Goal: Task Accomplishment & Management: Use online tool/utility

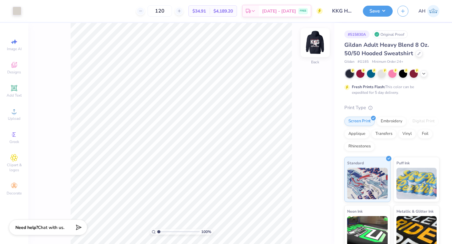
click at [317, 39] on img at bounding box center [314, 42] width 25 height 25
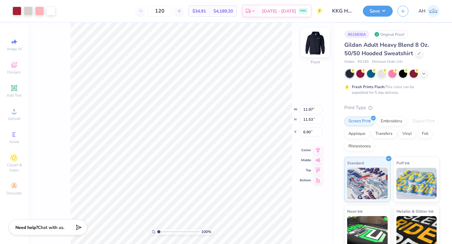
type input "6.91"
type input "11.97"
type input "10.20"
type input "15.80"
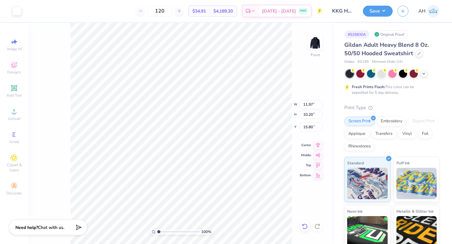
click at [307, 230] on div at bounding box center [305, 227] width 10 height 10
click at [40, 10] on div at bounding box center [39, 10] width 9 height 9
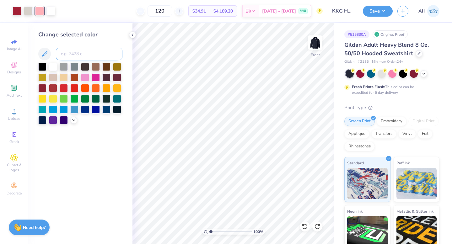
click at [79, 54] on input at bounding box center [89, 54] width 67 height 13
type input "201"
click at [377, 12] on button "Save" at bounding box center [378, 10] width 30 height 11
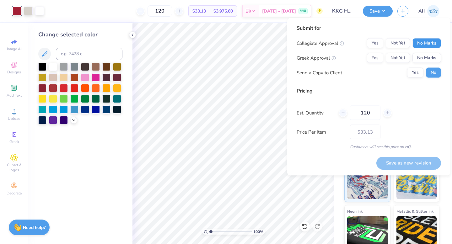
click at [438, 42] on button "No Marks" at bounding box center [426, 43] width 29 height 10
click at [376, 58] on button "Yes" at bounding box center [375, 58] width 16 height 10
click at [415, 159] on button "Save as new revision" at bounding box center [408, 163] width 65 height 13
type input "$33.13"
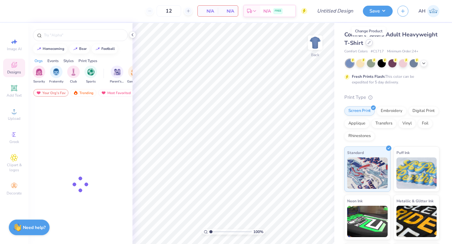
click at [368, 44] on icon at bounding box center [368, 42] width 3 height 3
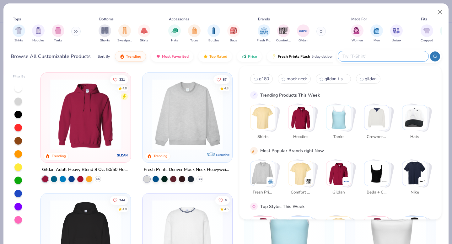
click at [396, 59] on input "text" at bounding box center [383, 56] width 82 height 7
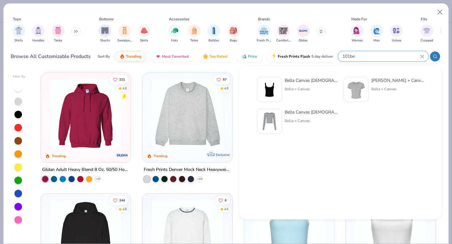
type input "101be"
click at [366, 83] on div at bounding box center [356, 89] width 25 height 25
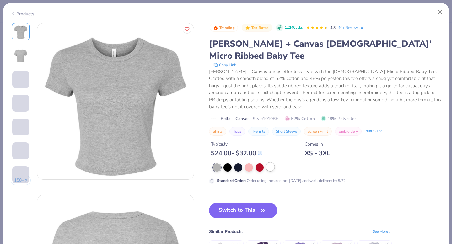
click at [271, 163] on div at bounding box center [270, 167] width 8 height 8
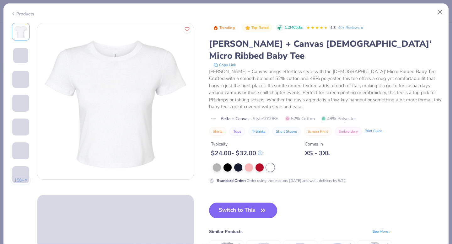
click at [247, 203] on button "Switch to This" at bounding box center [243, 211] width 68 height 16
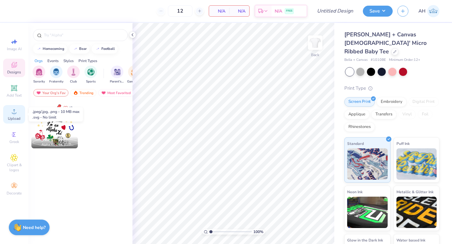
click at [13, 113] on circle at bounding box center [13, 113] width 3 height 3
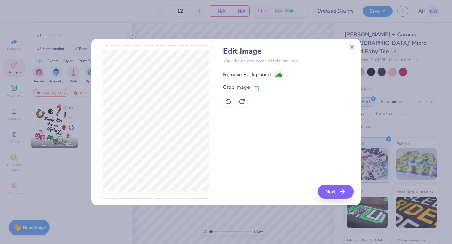
click at [276, 73] on circle at bounding box center [276, 73] width 1 height 1
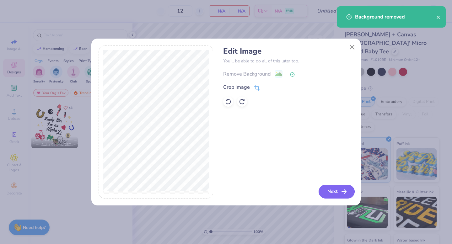
click at [342, 196] on button "Next" at bounding box center [336, 192] width 36 height 14
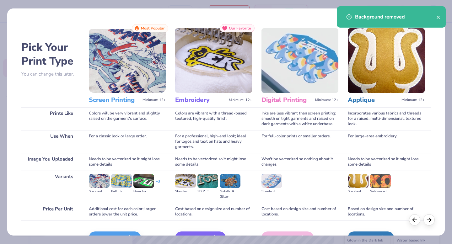
scroll to position [24, 0]
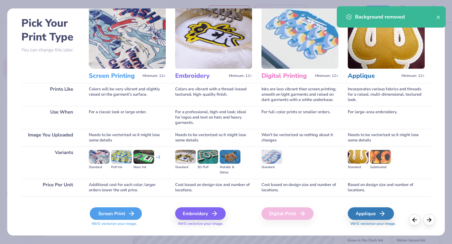
click at [113, 213] on div "Screen Print" at bounding box center [116, 213] width 52 height 13
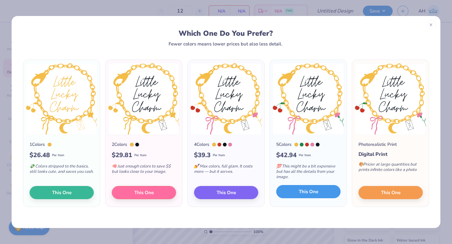
click at [294, 190] on button "This One" at bounding box center [308, 191] width 64 height 13
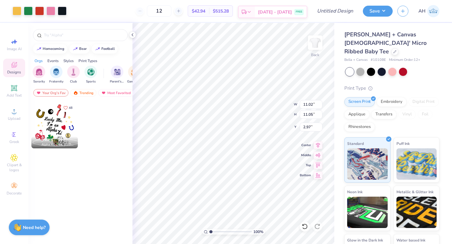
type input "8.99"
type input "9.02"
type input "3.00"
click at [316, 144] on icon at bounding box center [318, 144] width 4 height 5
type input "8.38"
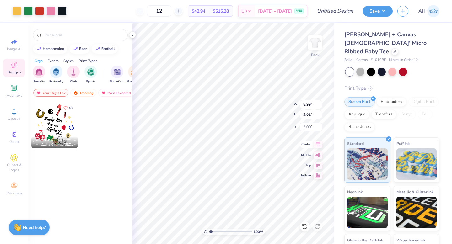
type input "8.41"
click at [314, 145] on icon at bounding box center [317, 145] width 9 height 8
type input "7.44"
type input "7.47"
click at [316, 143] on icon at bounding box center [317, 145] width 9 height 8
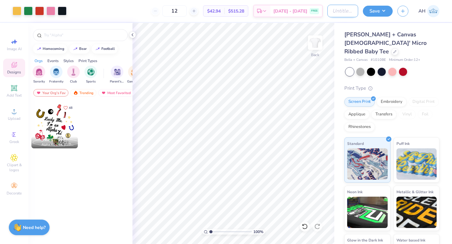
click at [329, 12] on input "Design Title" at bounding box center [342, 11] width 31 height 13
type input "Big/Little Baby Tee"
click at [385, 10] on button "Save" at bounding box center [378, 10] width 30 height 11
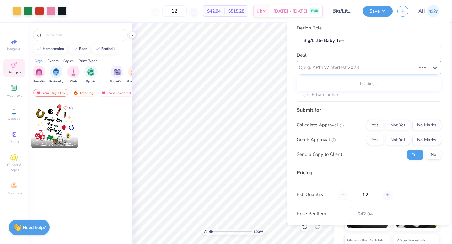
click at [347, 67] on div at bounding box center [360, 67] width 112 height 8
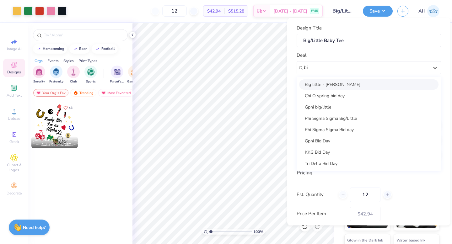
click at [345, 84] on div "Big little - [PERSON_NAME]" at bounding box center [368, 84] width 139 height 10
type input "bi"
type input "[PERSON_NAME]"
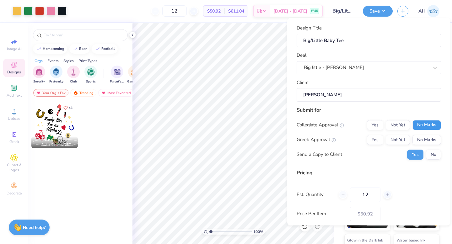
click at [428, 127] on button "No Marks" at bounding box center [426, 125] width 29 height 10
click at [374, 138] on button "Yes" at bounding box center [375, 140] width 16 height 10
type input "$50.92"
click at [433, 155] on button "No" at bounding box center [433, 154] width 15 height 10
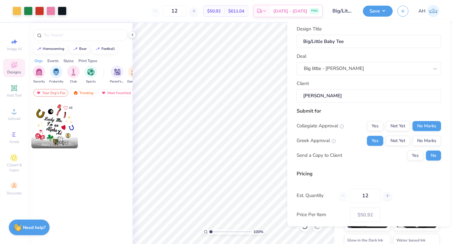
scroll to position [32, 0]
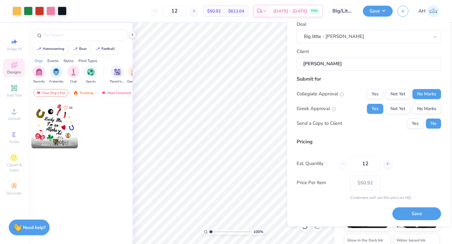
drag, startPoint x: 372, startPoint y: 160, endPoint x: 349, endPoint y: 159, distance: 23.3
click at [349, 159] on div "12" at bounding box center [365, 164] width 53 height 14
type input "60"
type input "$26.32"
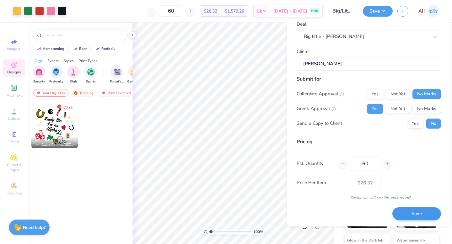
type input "60"
click at [408, 214] on button "Save" at bounding box center [416, 214] width 49 height 13
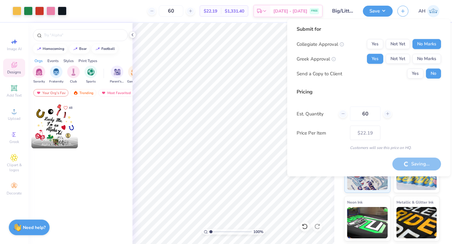
type input "– –"
